Goal: Task Accomplishment & Management: Manage account settings

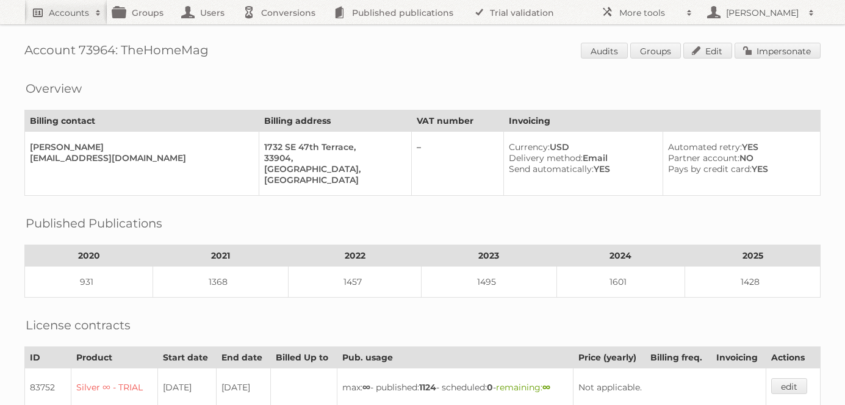
click at [63, 15] on h2 "Accounts" at bounding box center [69, 13] width 40 height 12
type input"] "indaba"
click at [281, 31] on input "Search" at bounding box center [290, 40] width 18 height 18
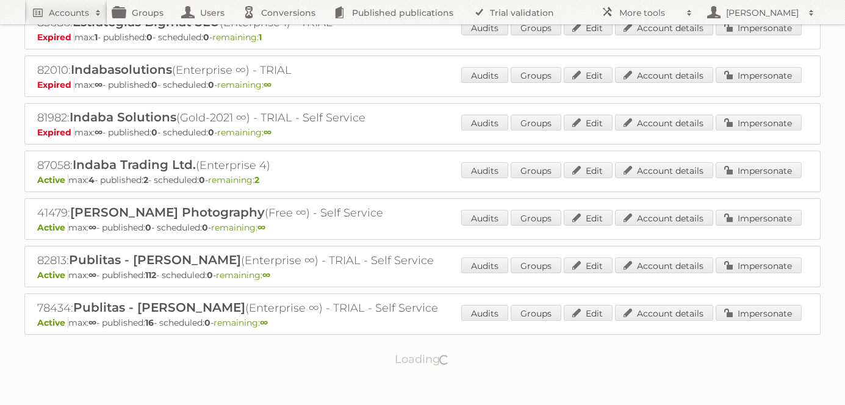
scroll to position [117, 0]
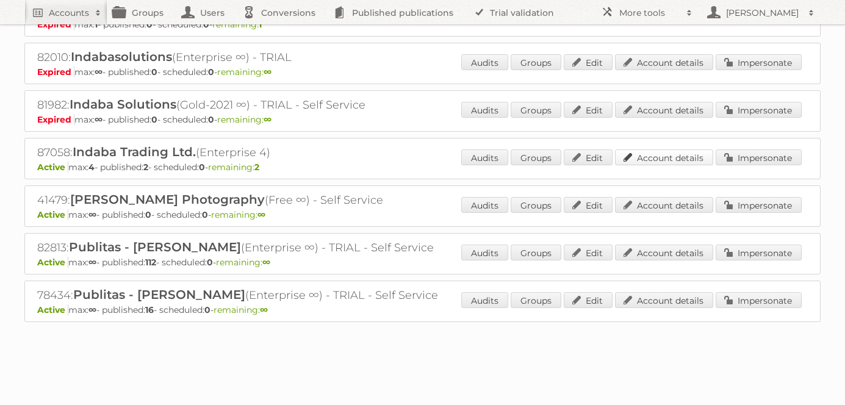
click at [668, 157] on link "Account details" at bounding box center [664, 157] width 98 height 16
